Goal: Transaction & Acquisition: Purchase product/service

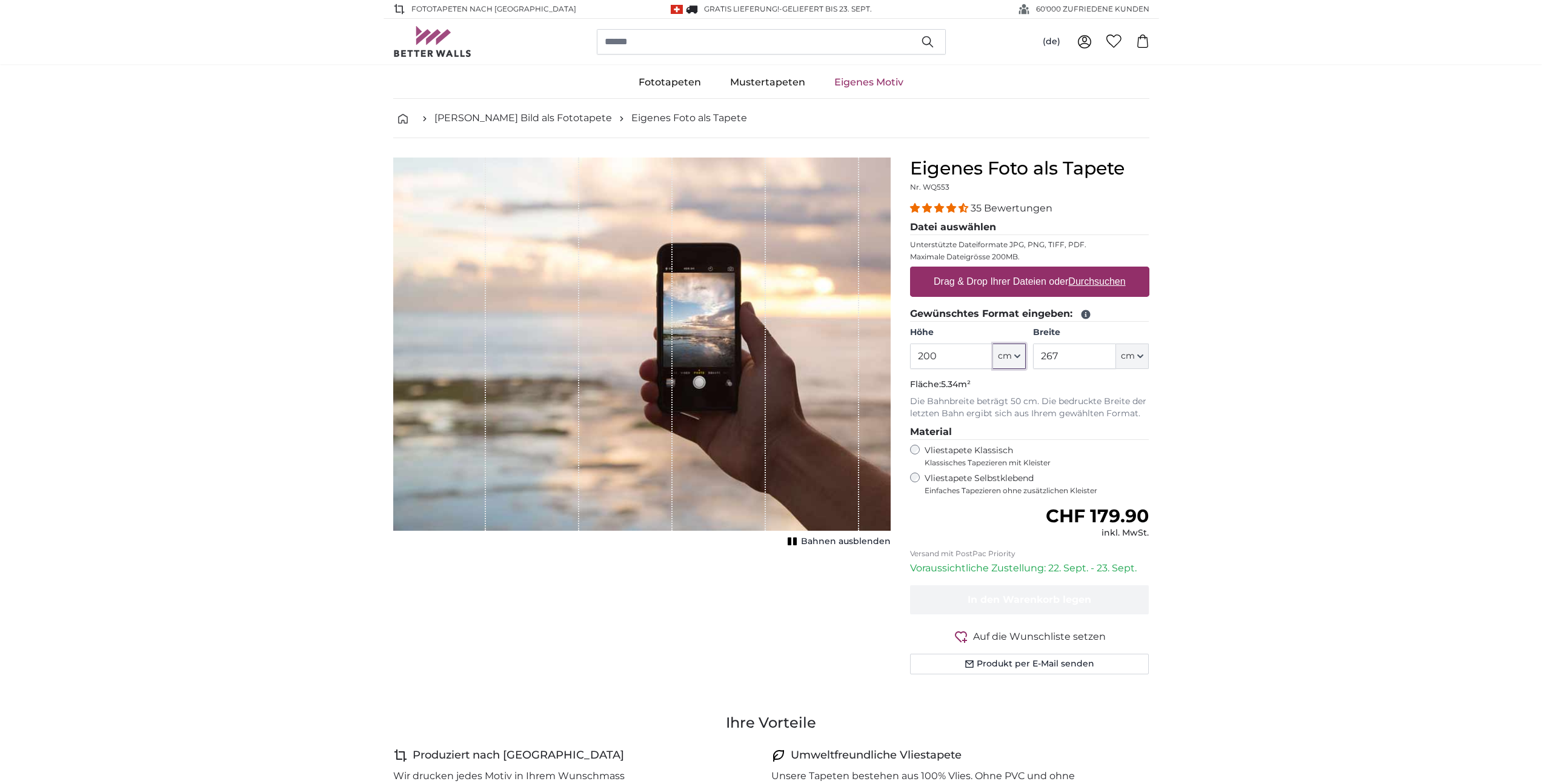
click at [1018, 355] on icon "button" at bounding box center [1017, 357] width 6 height 6
click at [943, 357] on input "200" at bounding box center [951, 357] width 83 height 25
type input "308"
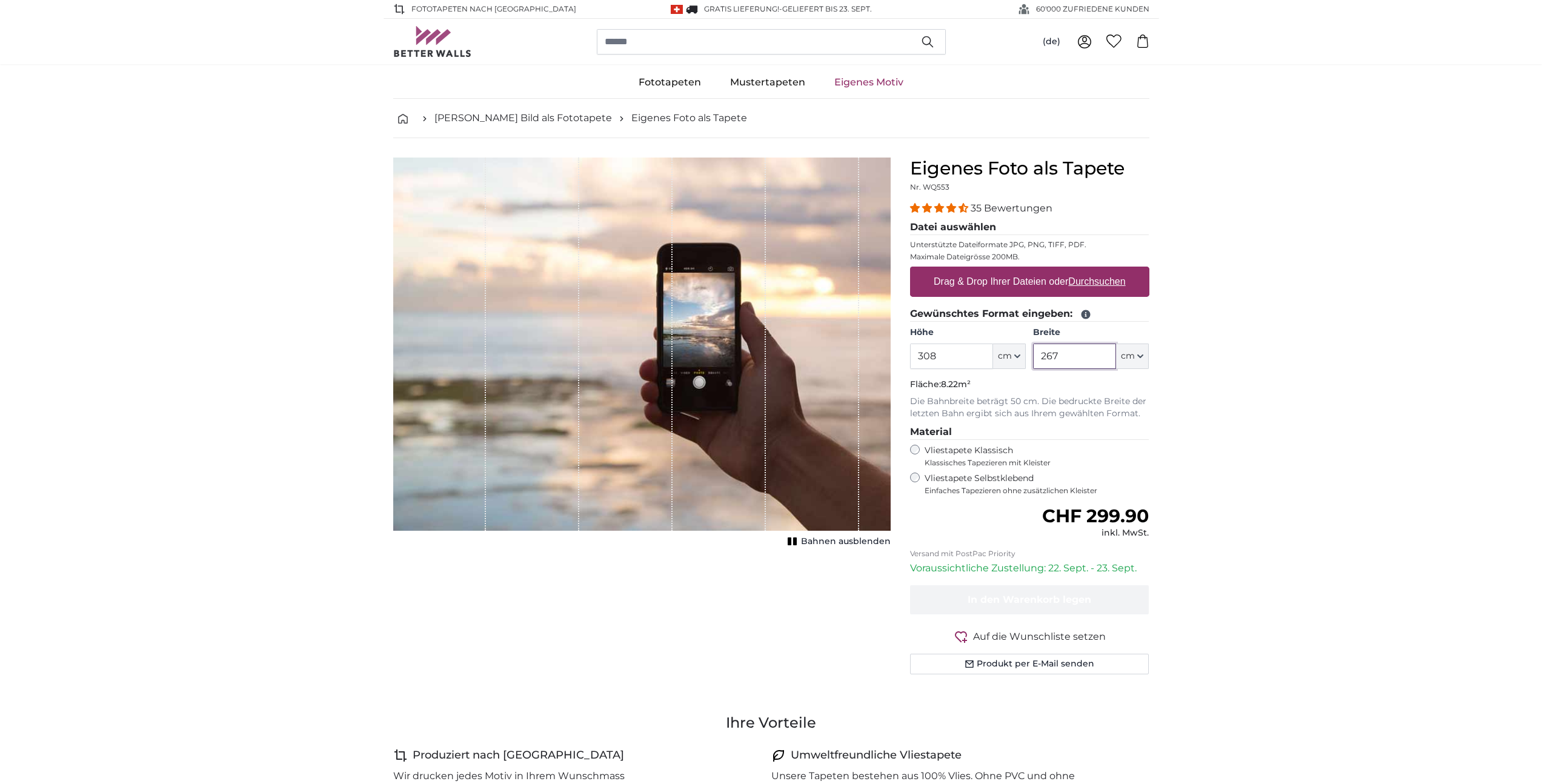
click at [1070, 356] on input "267" at bounding box center [1074, 357] width 83 height 25
type input "599"
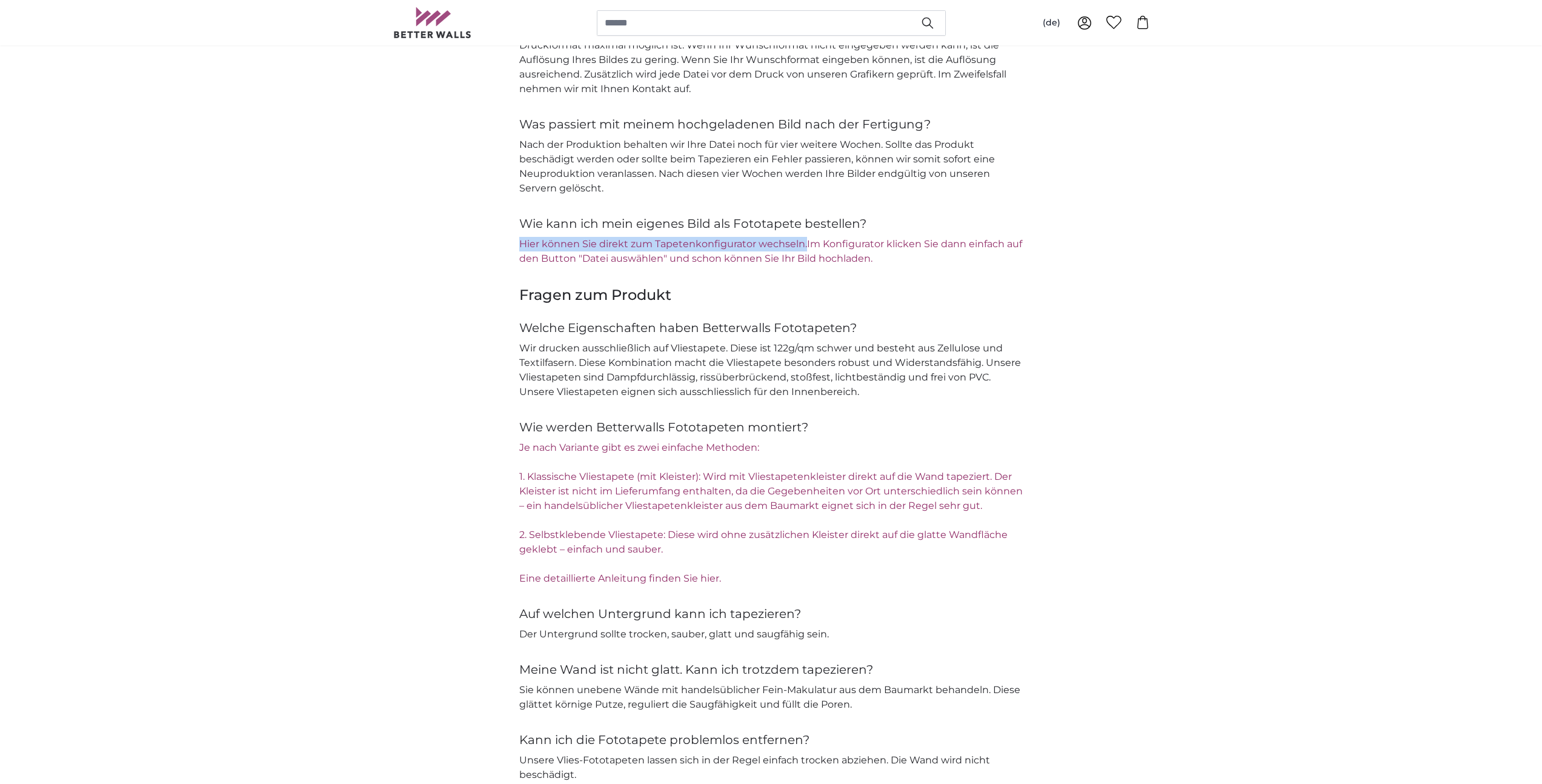
scroll to position [1440, 0]
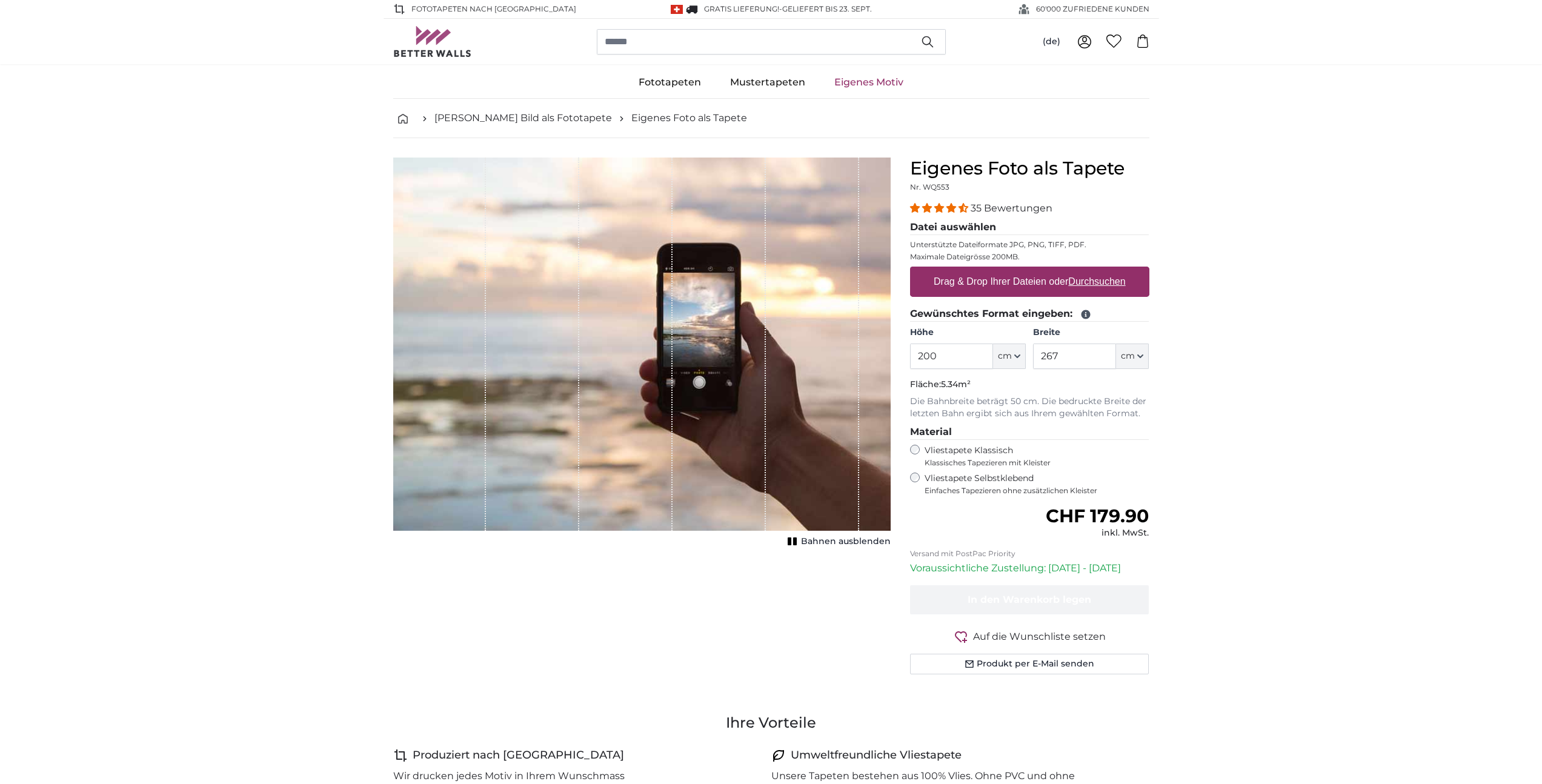
click at [950, 226] on legend "Datei auswählen" at bounding box center [1029, 227] width 239 height 15
click at [953, 290] on label "Drag & Drop Ihrer Dateien oder Durchsuchen" at bounding box center [1030, 282] width 202 height 24
click at [953, 271] on input "Drag & Drop Ihrer Dateien oder Durchsuchen" at bounding box center [1029, 268] width 239 height 4
click at [835, 539] on span "Bahnen ausblenden" at bounding box center [846, 541] width 90 height 12
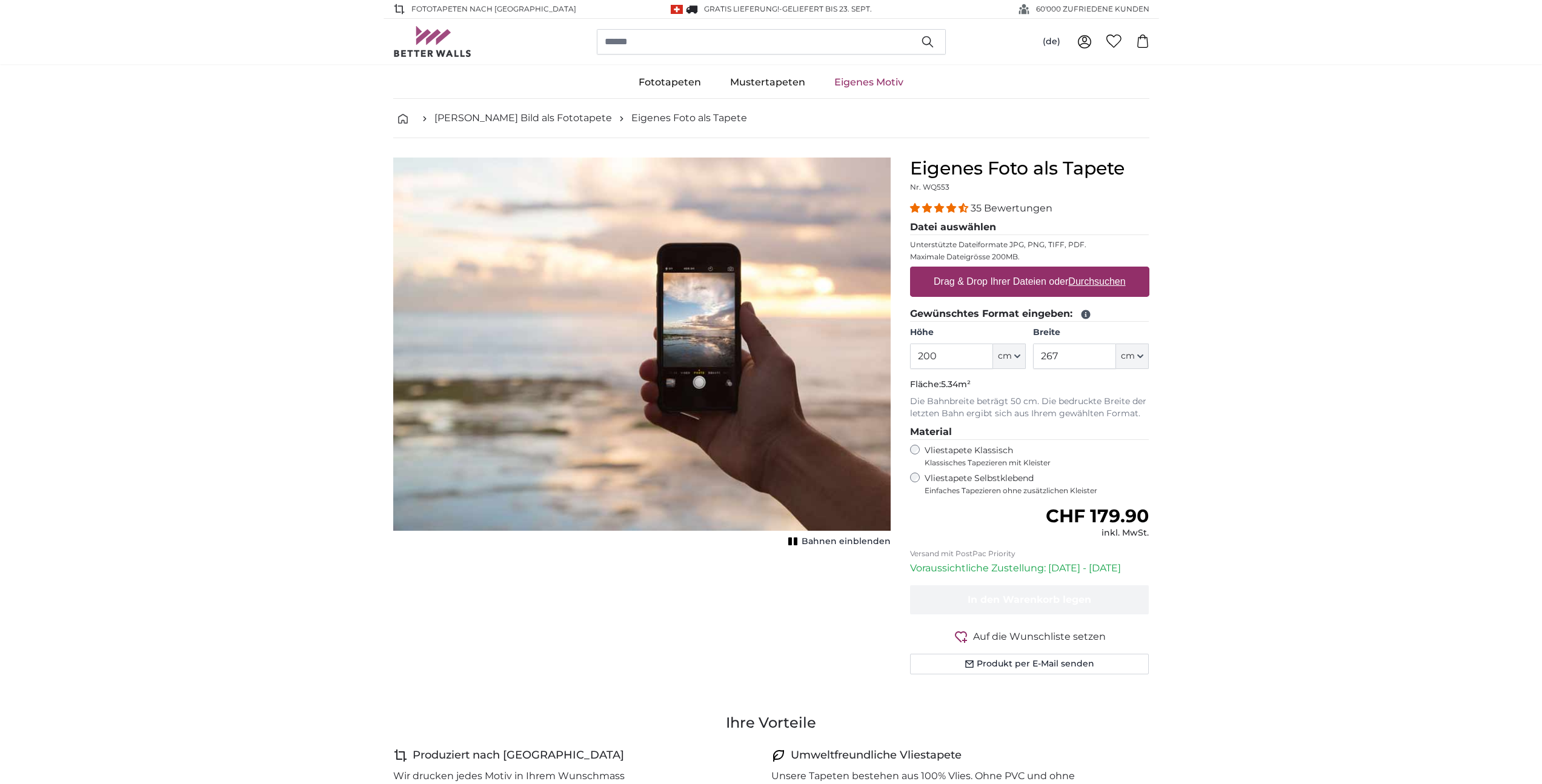
click at [835, 539] on span "Bahnen einblenden" at bounding box center [846, 541] width 89 height 12
